Goal: Task Accomplishment & Management: Manage account settings

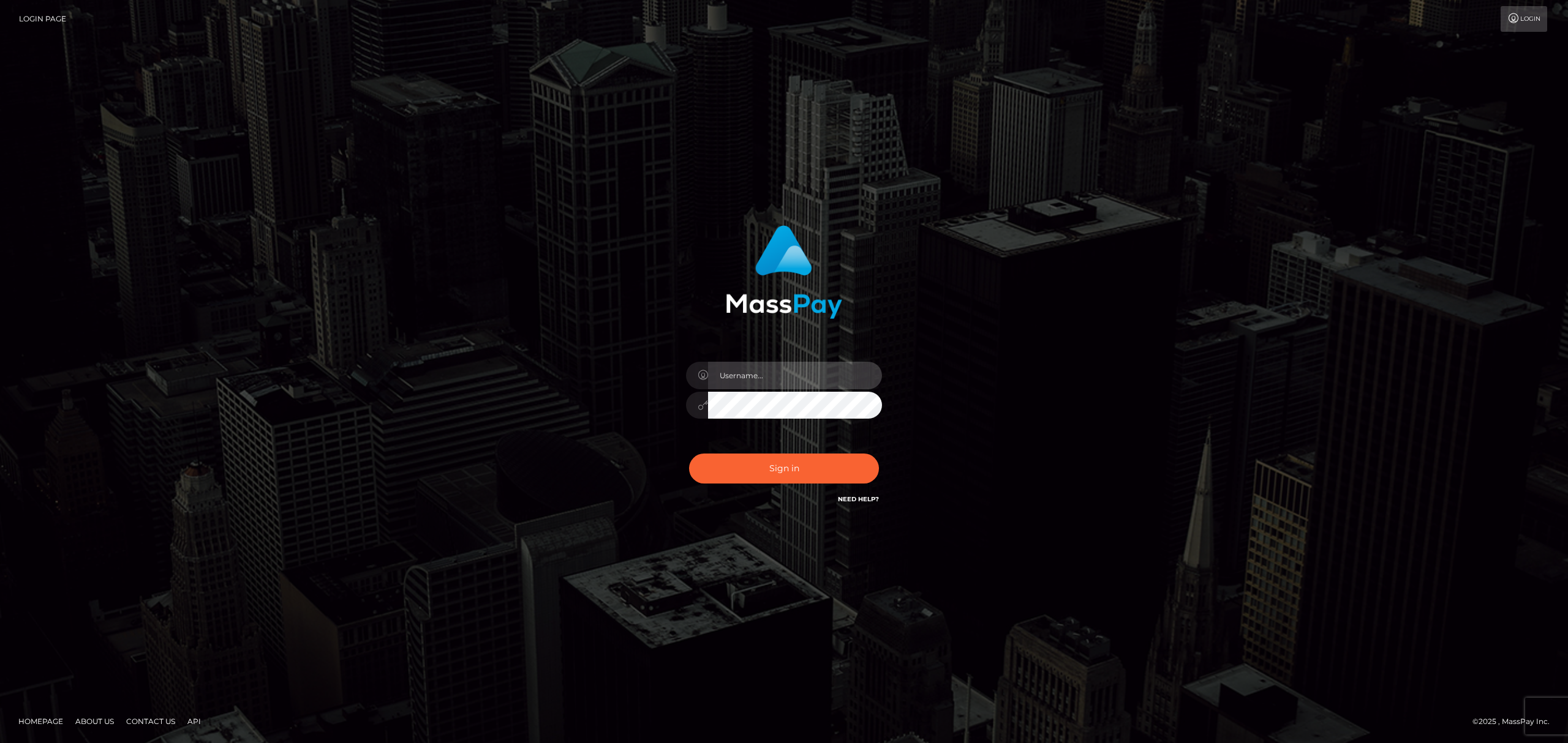
drag, startPoint x: 792, startPoint y: 363, endPoint x: 802, endPoint y: 387, distance: 26.0
click at [792, 363] on input "text" at bounding box center [795, 375] width 174 height 28
click at [776, 375] on input "text" at bounding box center [795, 375] width 174 height 28
type input "[PERSON_NAME]"
click at [756, 463] on button "Sign in" at bounding box center [784, 469] width 190 height 30
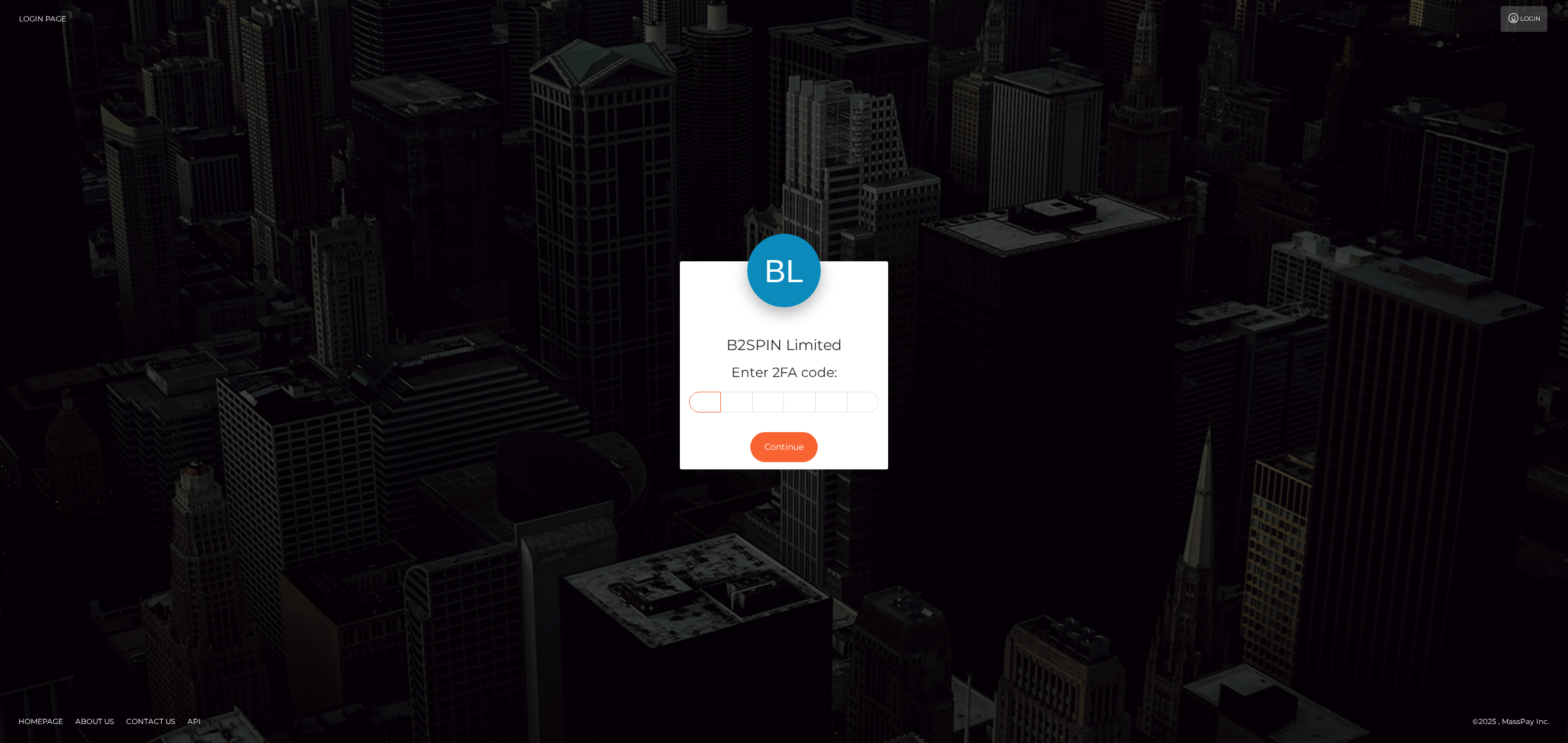
click at [711, 400] on input "text" at bounding box center [706, 402] width 32 height 21
paste input "8"
type input "8"
type input "6"
type input "5"
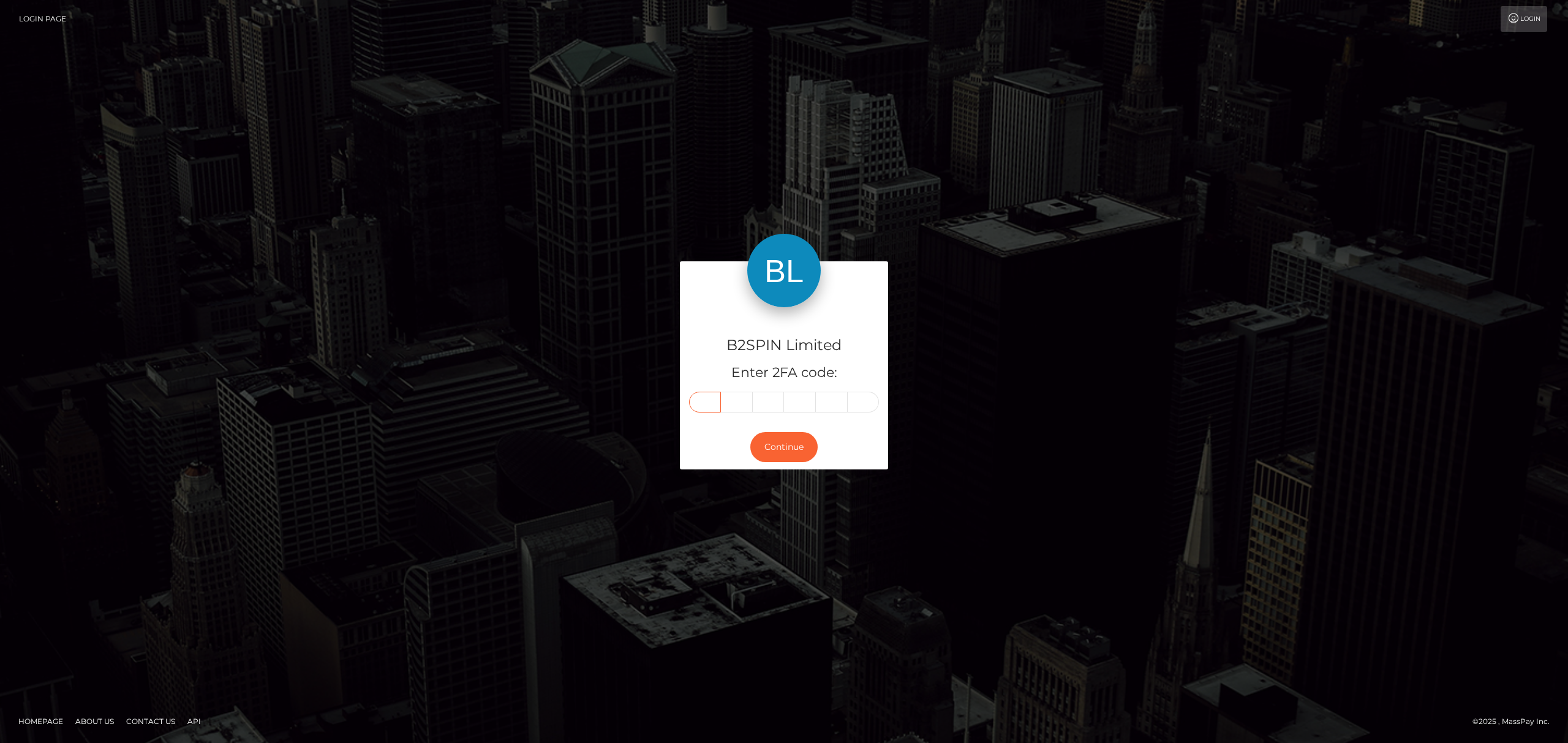
type input "0"
type input "2"
type input "0"
click at [792, 451] on button "Continue" at bounding box center [784, 447] width 68 height 30
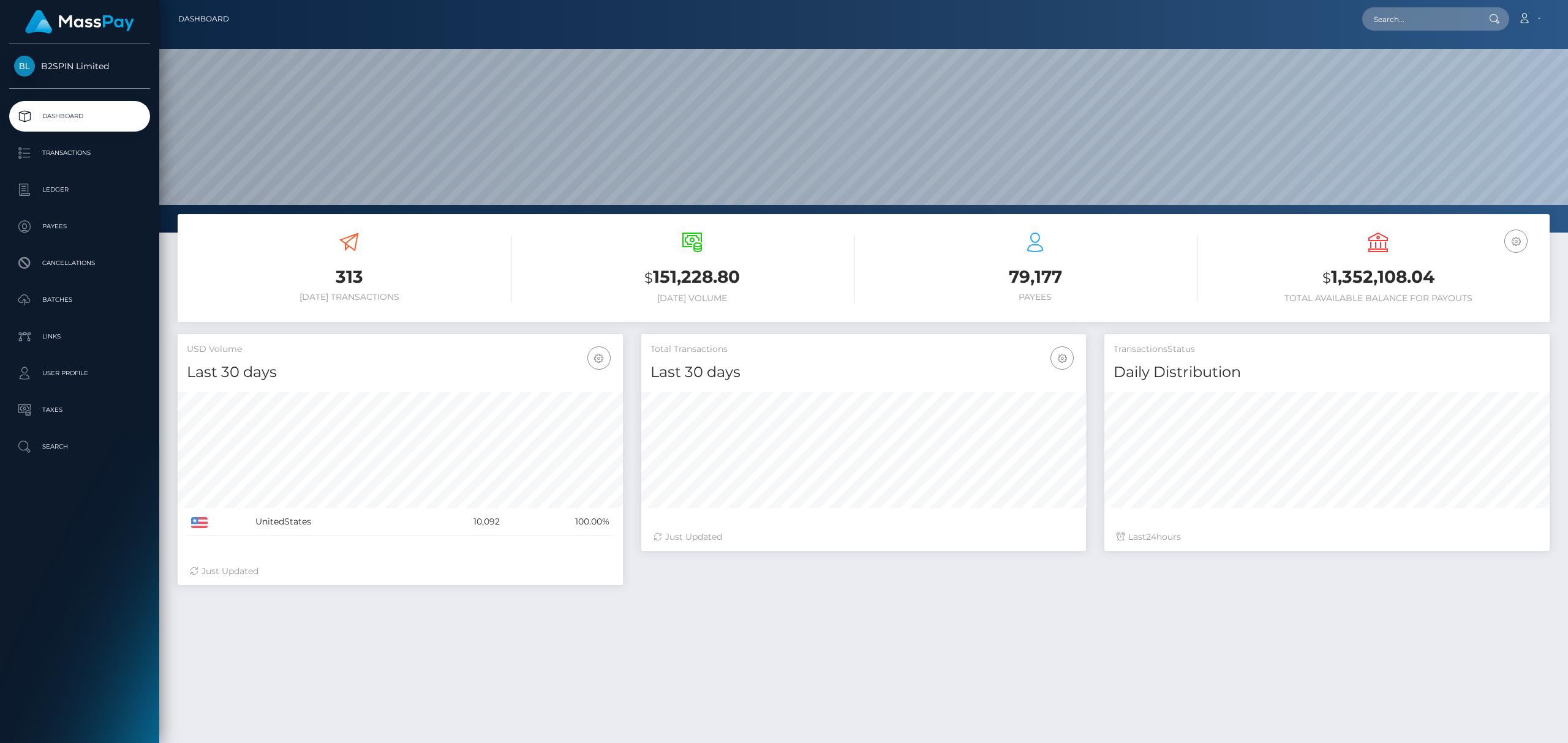
scroll to position [217, 445]
click at [72, 158] on p "Transactions" at bounding box center [79, 153] width 131 height 19
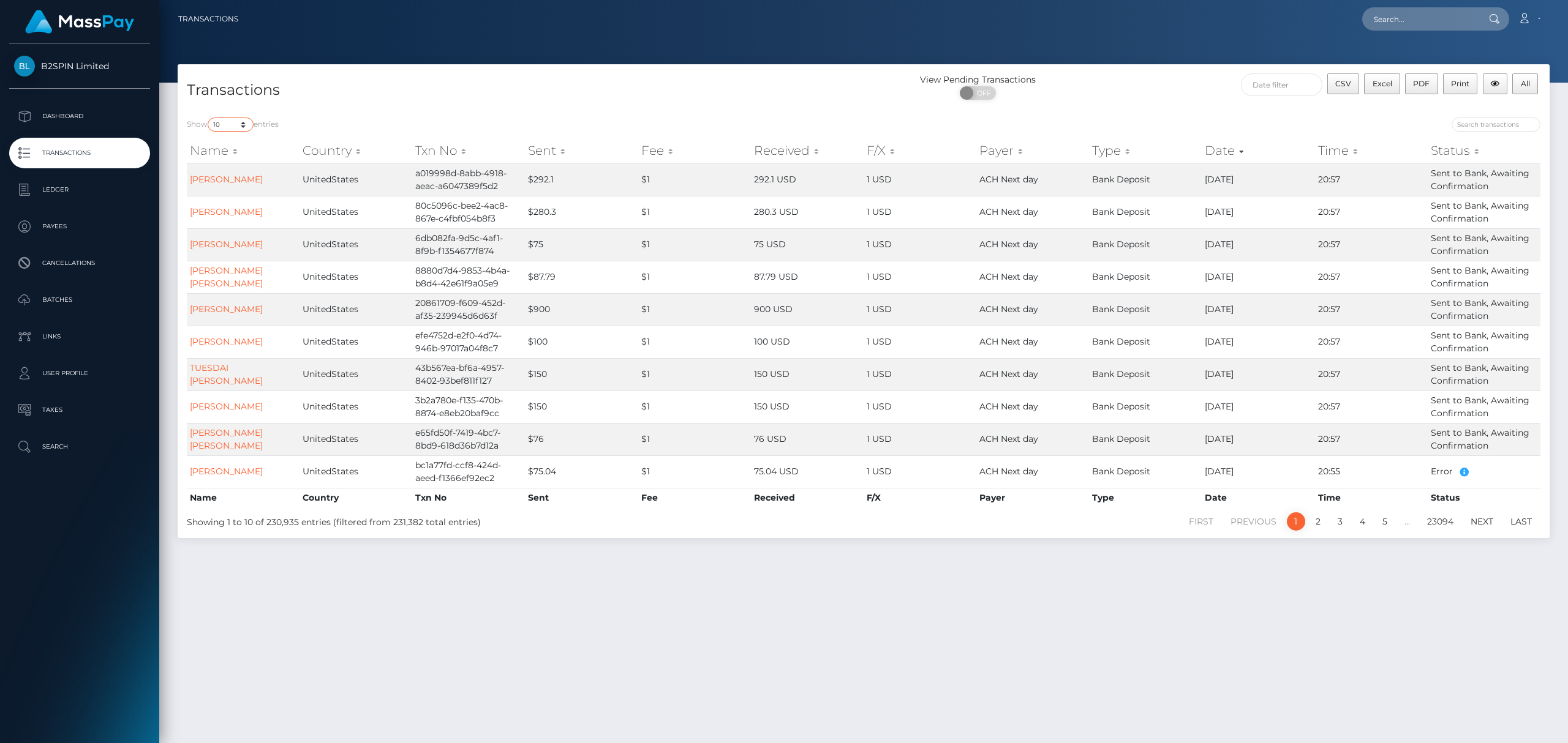
click at [229, 123] on select "10 25 50 100 250 500 1,000 3,500" at bounding box center [230, 124] width 46 height 14
select select "3500"
click at [208, 117] on select "10 25 50 100 250 500 1,000 3,500" at bounding box center [230, 124] width 46 height 14
click at [991, 90] on span "OFF" at bounding box center [981, 93] width 30 height 13
checkbox input "true"
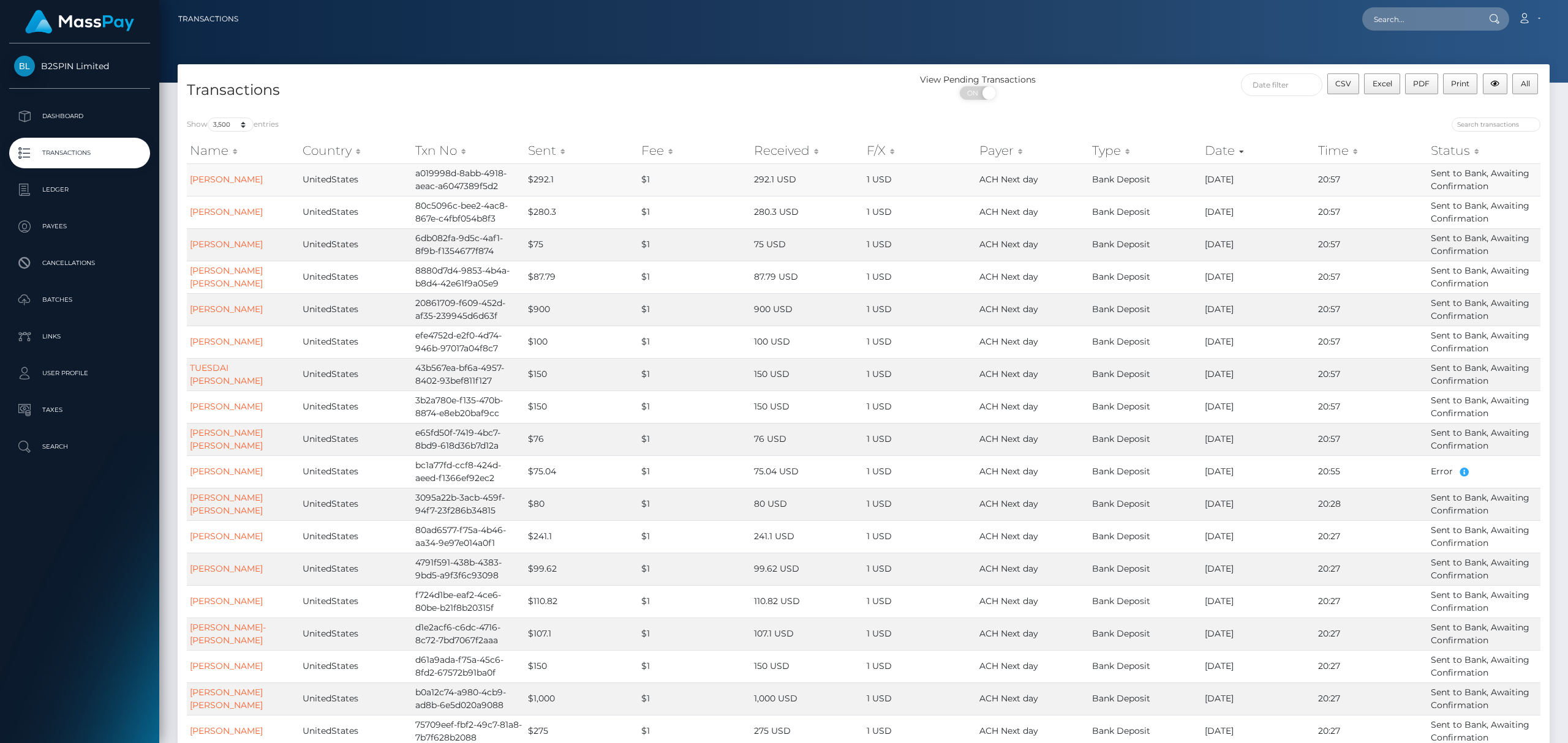
drag, startPoint x: 1133, startPoint y: 96, endPoint x: 1158, endPoint y: 177, distance: 84.8
click at [1133, 95] on div "View Pending Transactions ON OFF" at bounding box center [1035, 89] width 343 height 32
click at [1387, 87] on span "Excel" at bounding box center [1381, 83] width 19 height 9
